Goal: Information Seeking & Learning: Learn about a topic

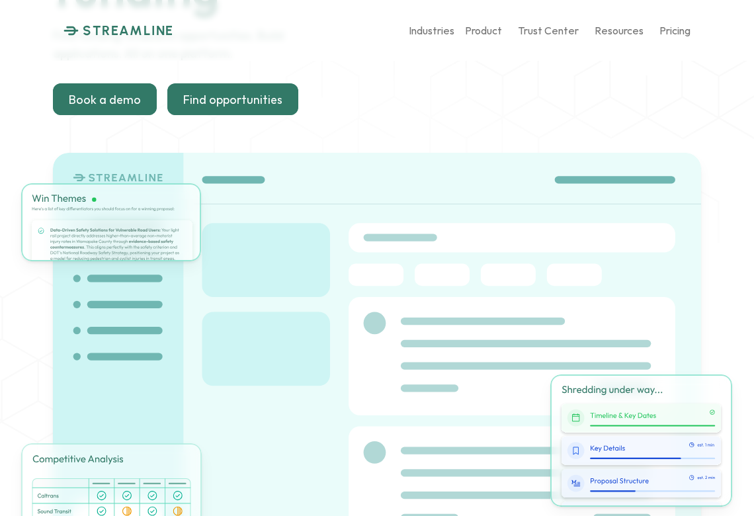
click at [242, 107] on div at bounding box center [232, 100] width 131 height 32
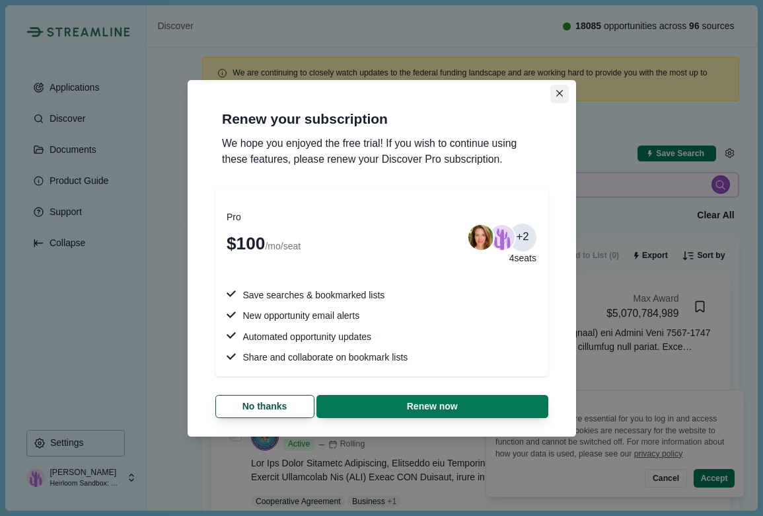
click at [557, 97] on button "Close" at bounding box center [560, 94] width 19 height 19
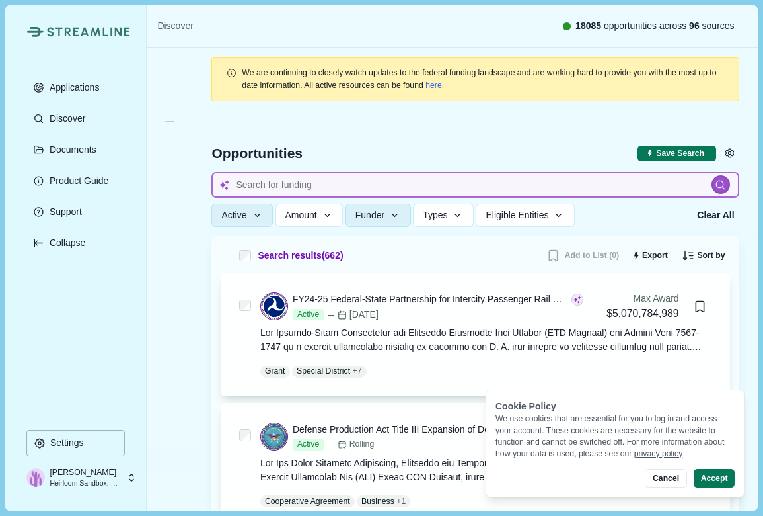
click at [353, 186] on input at bounding box center [475, 185] width 527 height 26
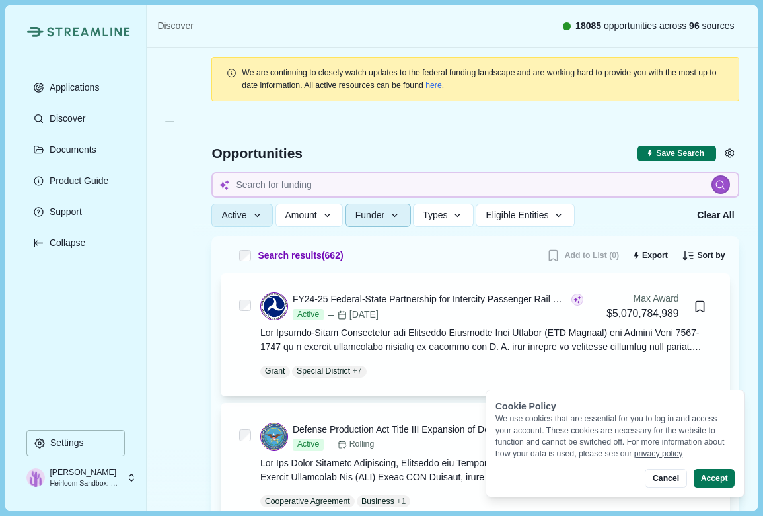
click at [360, 216] on button "Funder" at bounding box center [378, 215] width 65 height 23
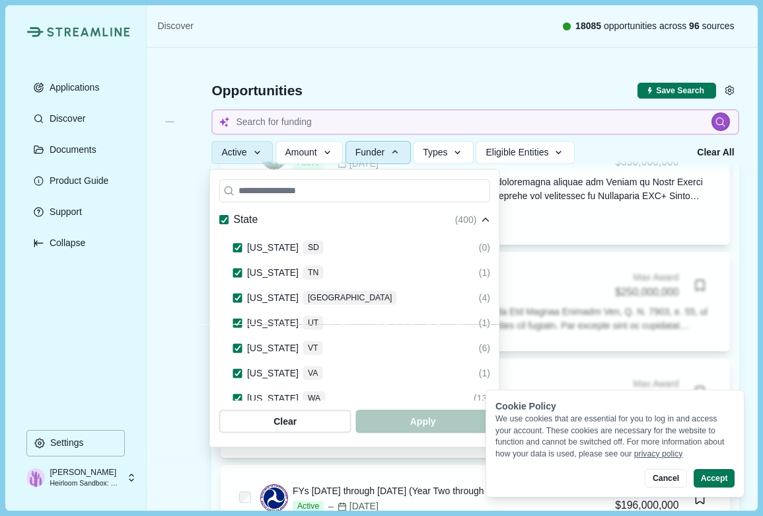
scroll to position [842, 0]
